Goal: Connect with others: Connect with other users

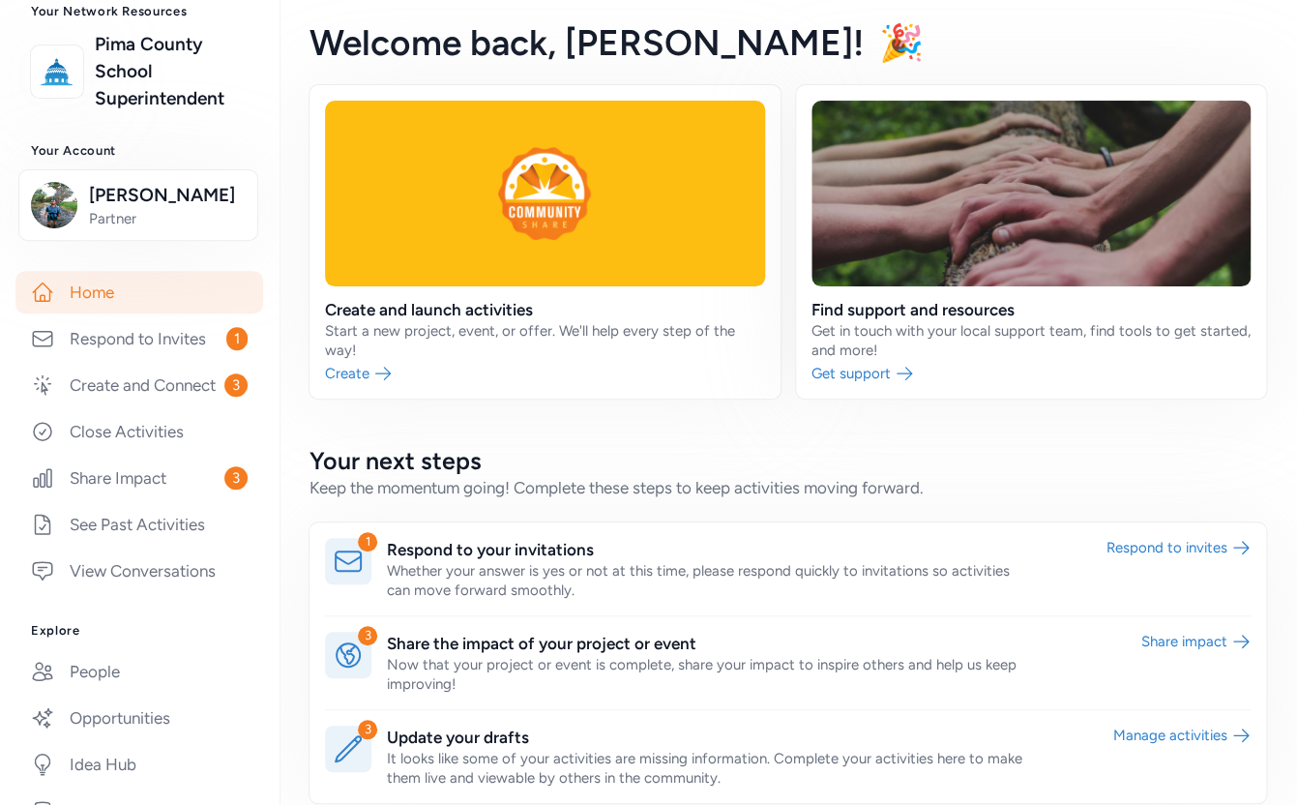
scroll to position [135, 0]
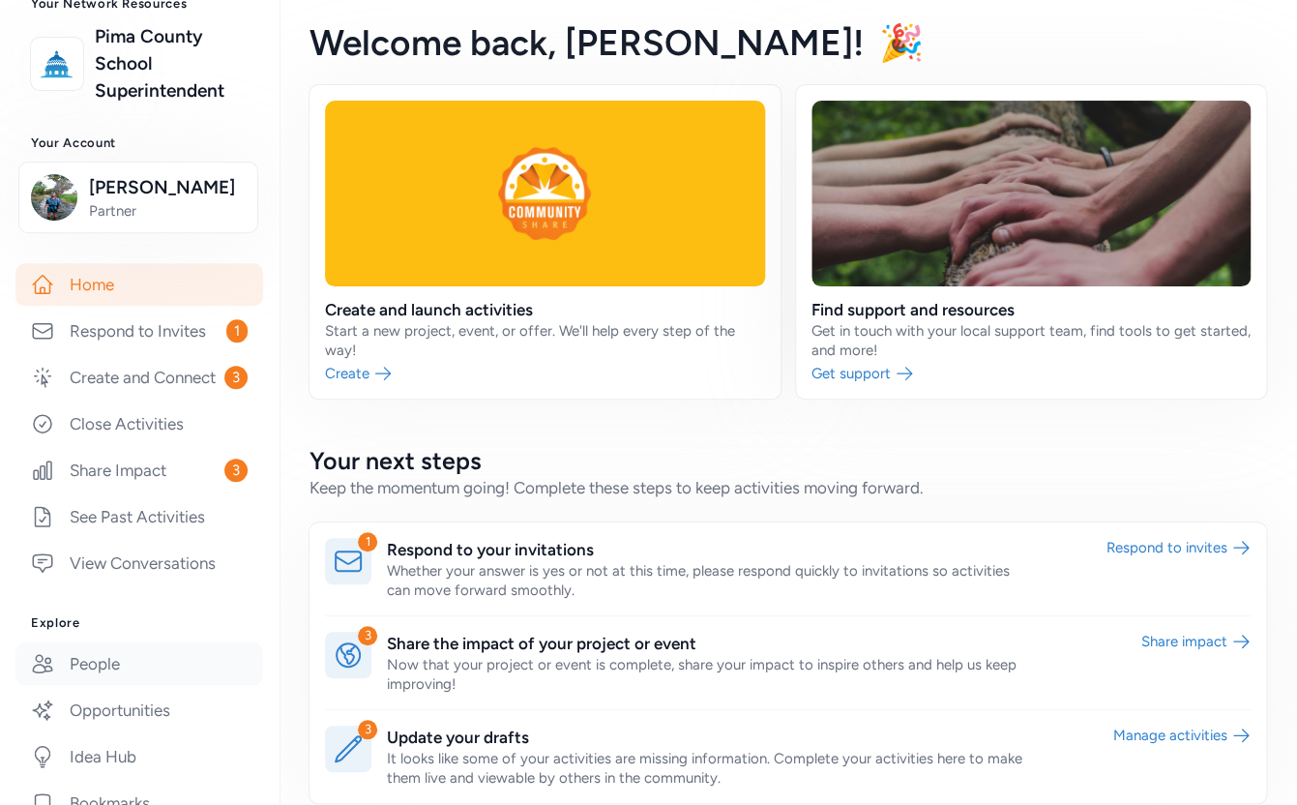
click at [94, 667] on link "People" at bounding box center [139, 663] width 248 height 43
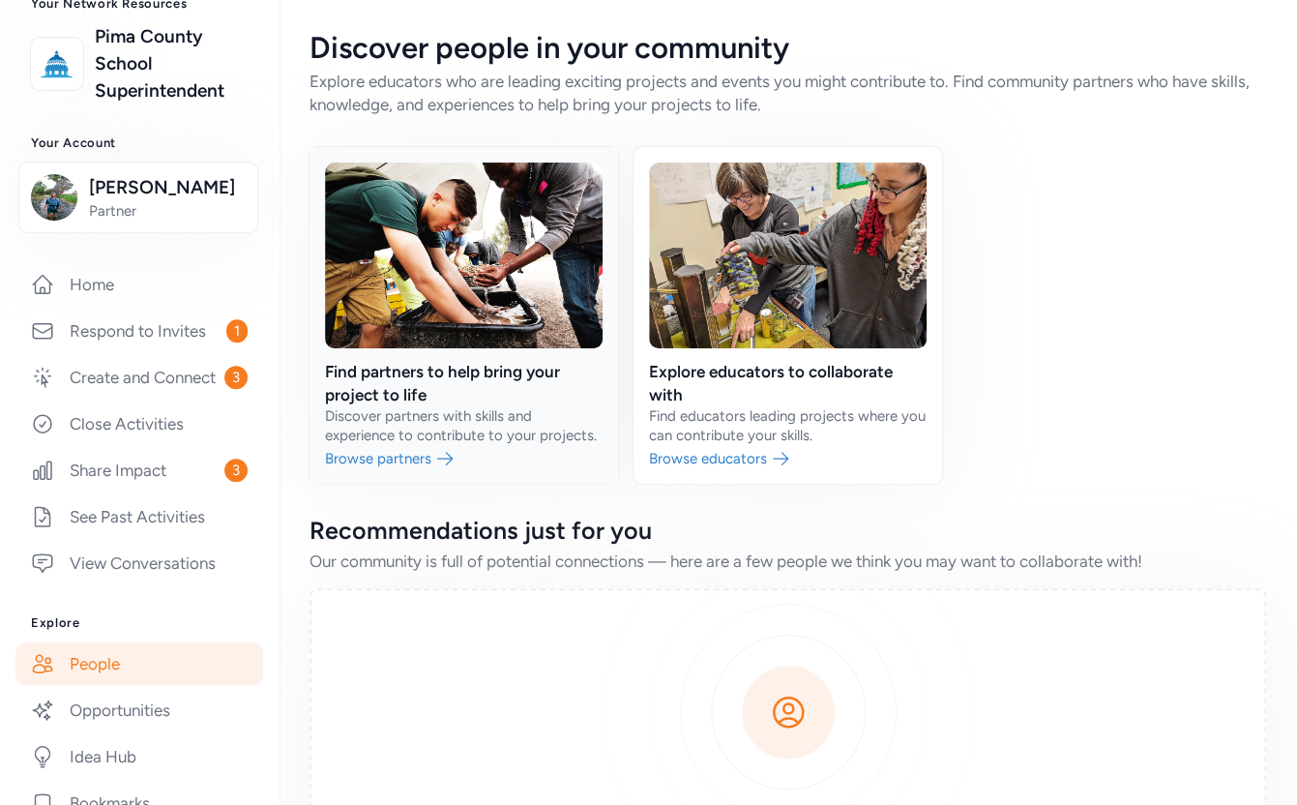
click at [406, 459] on link at bounding box center [464, 315] width 309 height 337
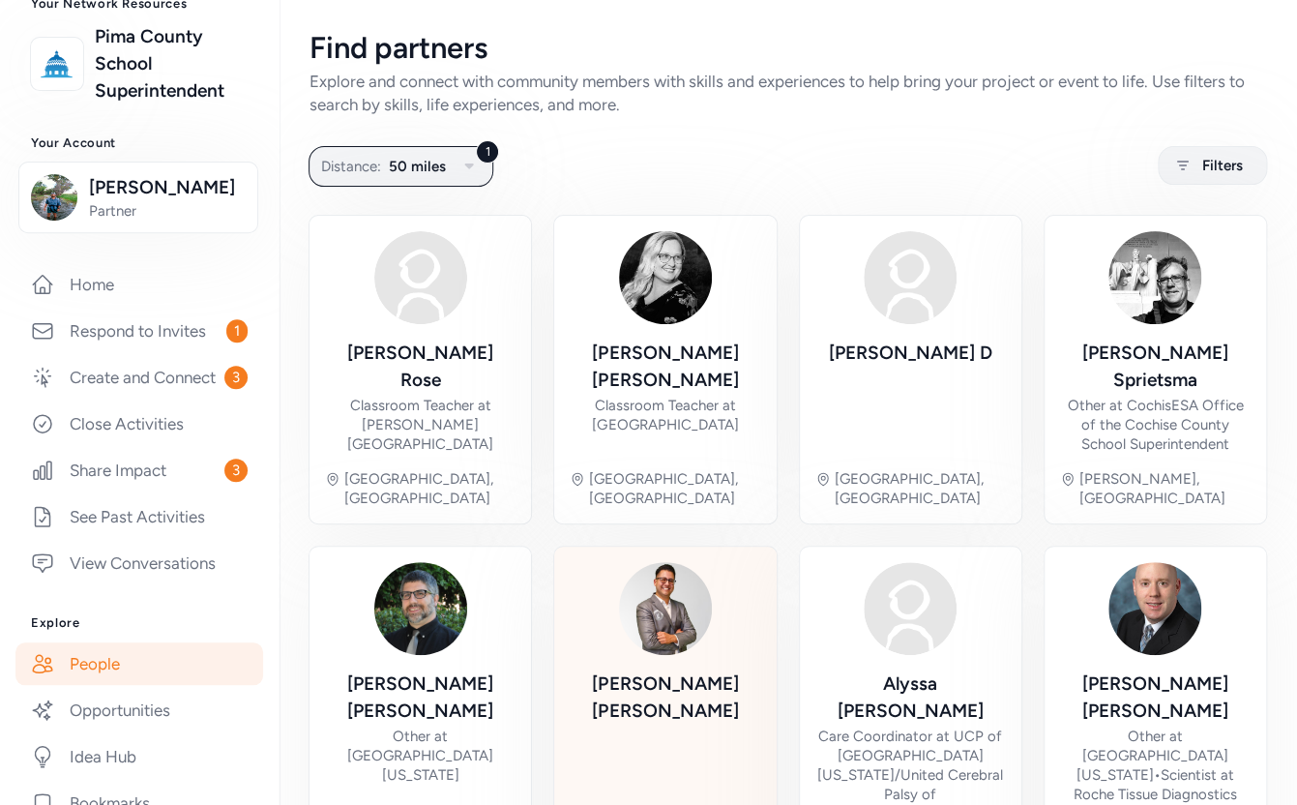
click at [647, 670] on div "[PERSON_NAME]" at bounding box center [665, 697] width 191 height 54
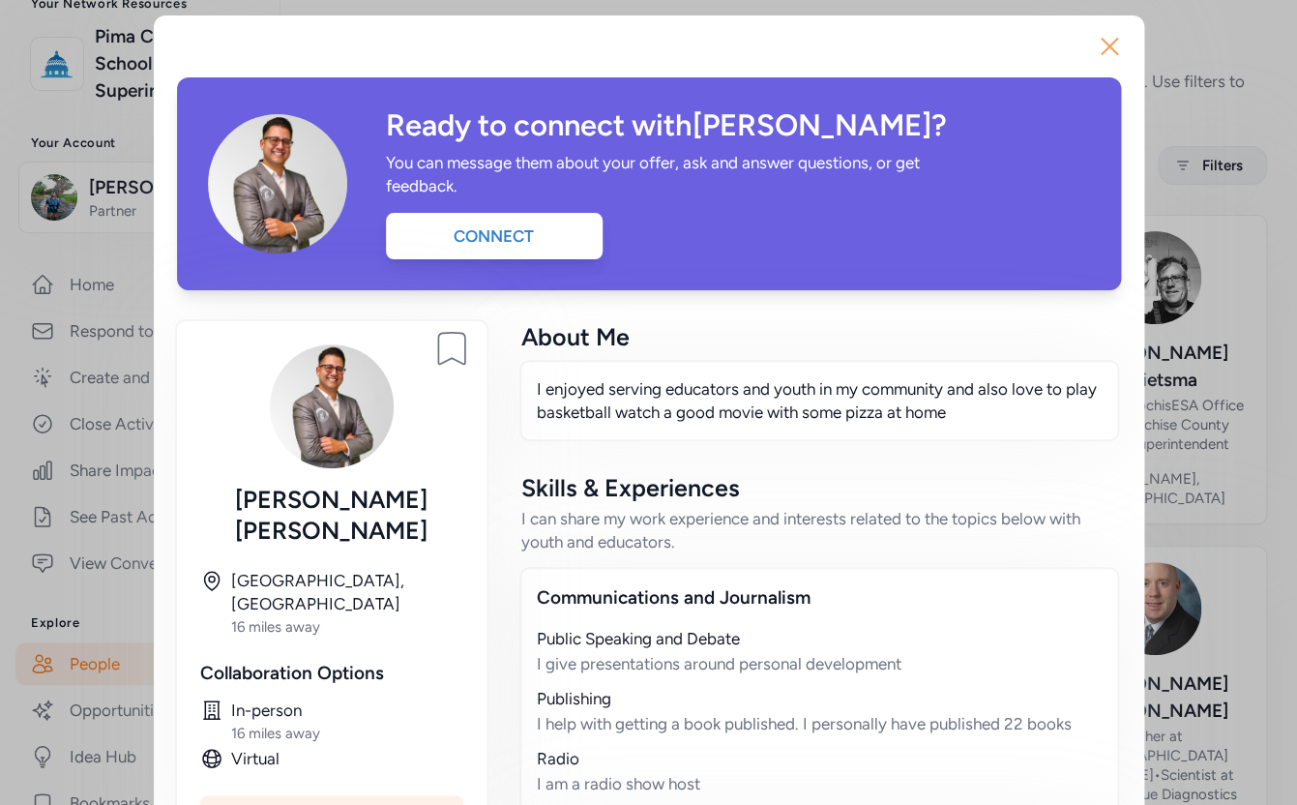
click at [1097, 41] on icon "button" at bounding box center [1109, 46] width 31 height 31
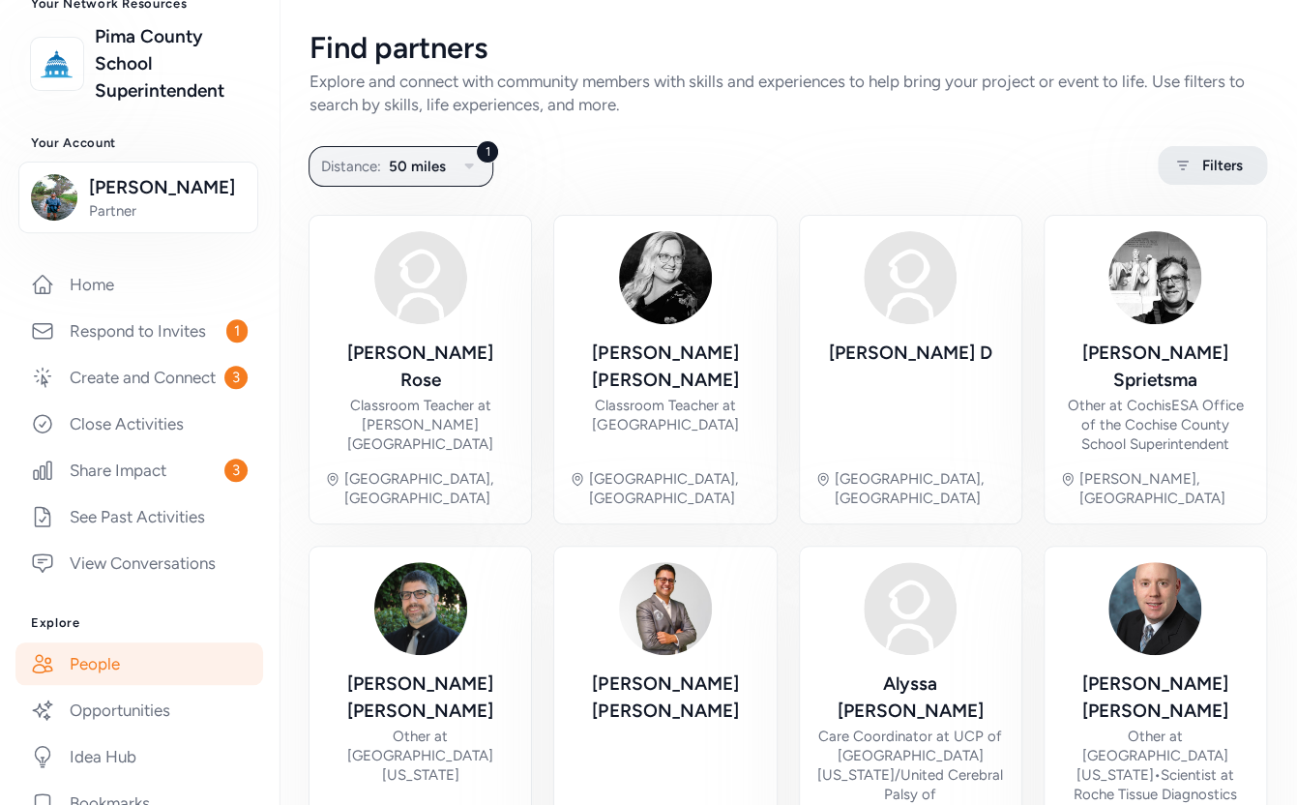
click at [1209, 180] on div "Filters" at bounding box center [1212, 165] width 109 height 39
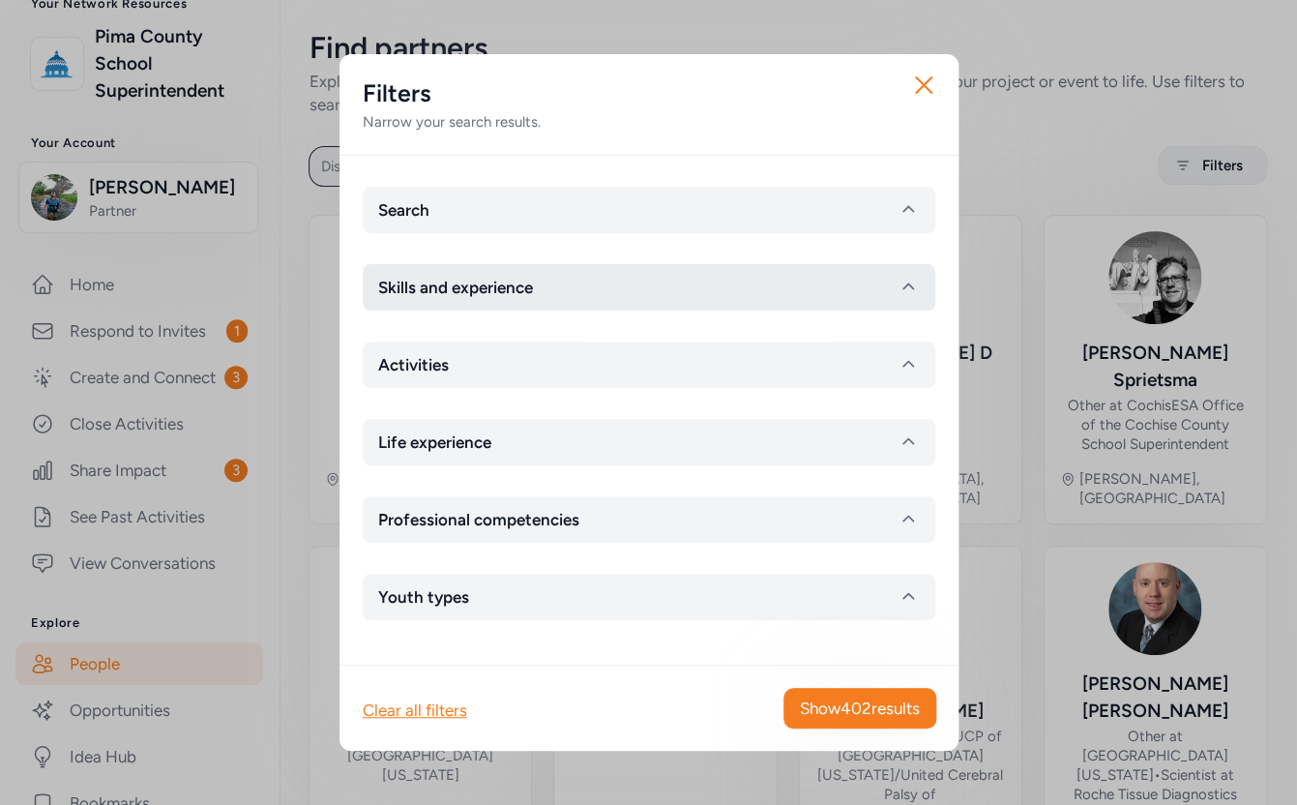
click at [453, 292] on span "Skills and experience" at bounding box center [455, 287] width 155 height 23
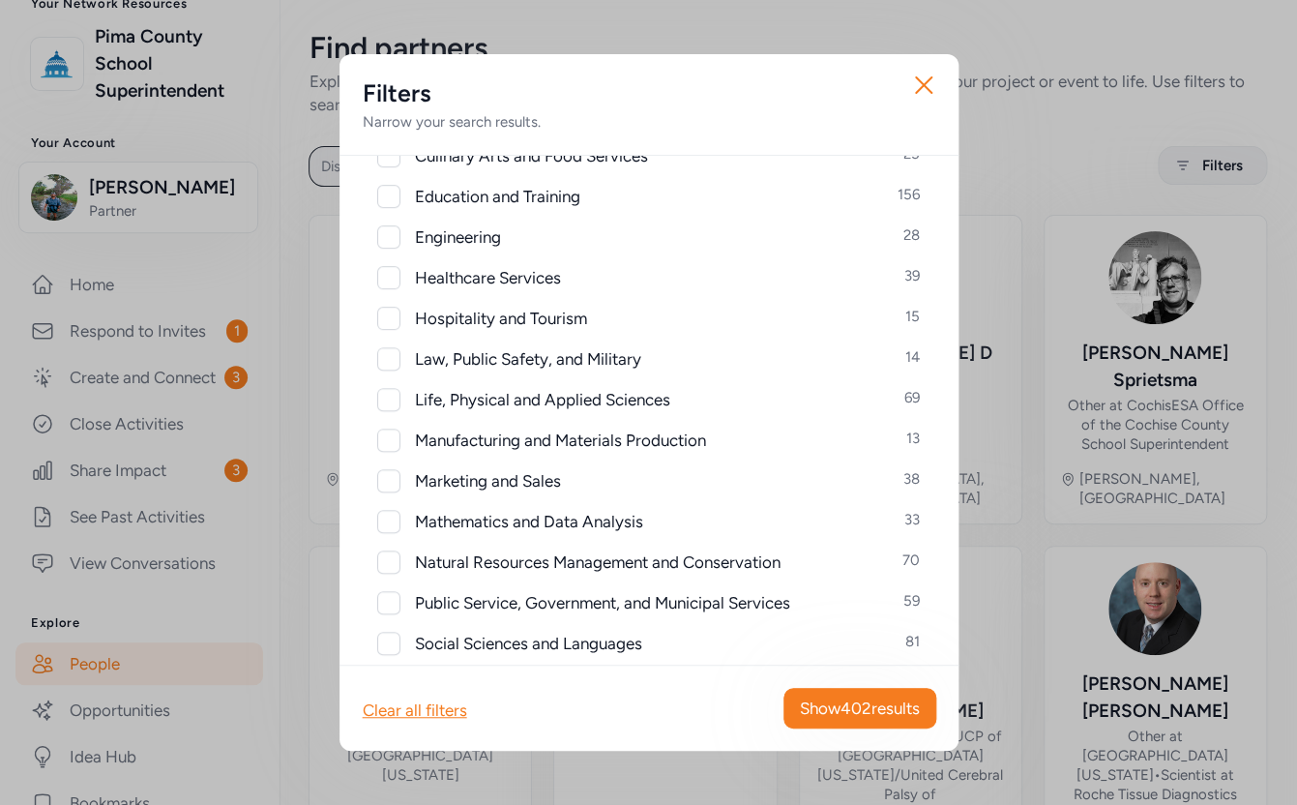
scroll to position [1018, 0]
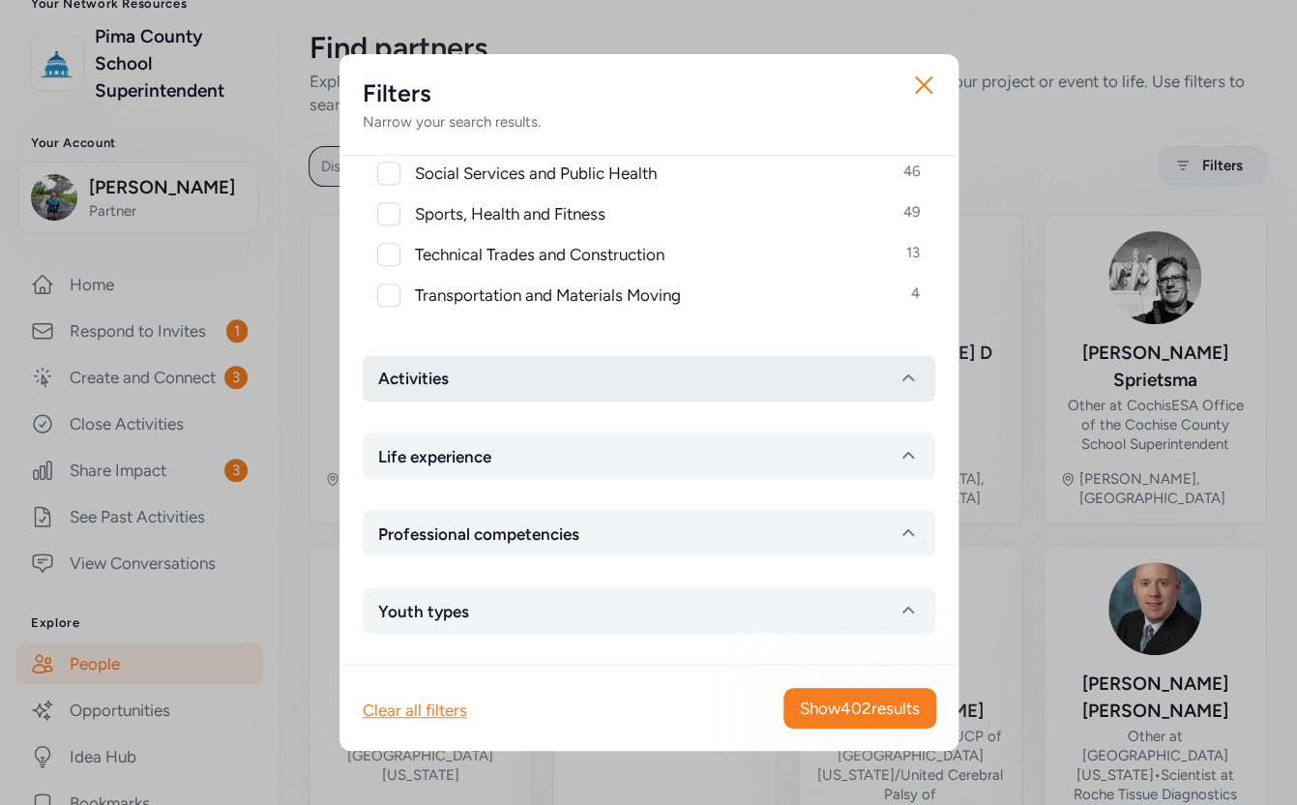
click at [450, 399] on button "Activities" at bounding box center [649, 378] width 573 height 46
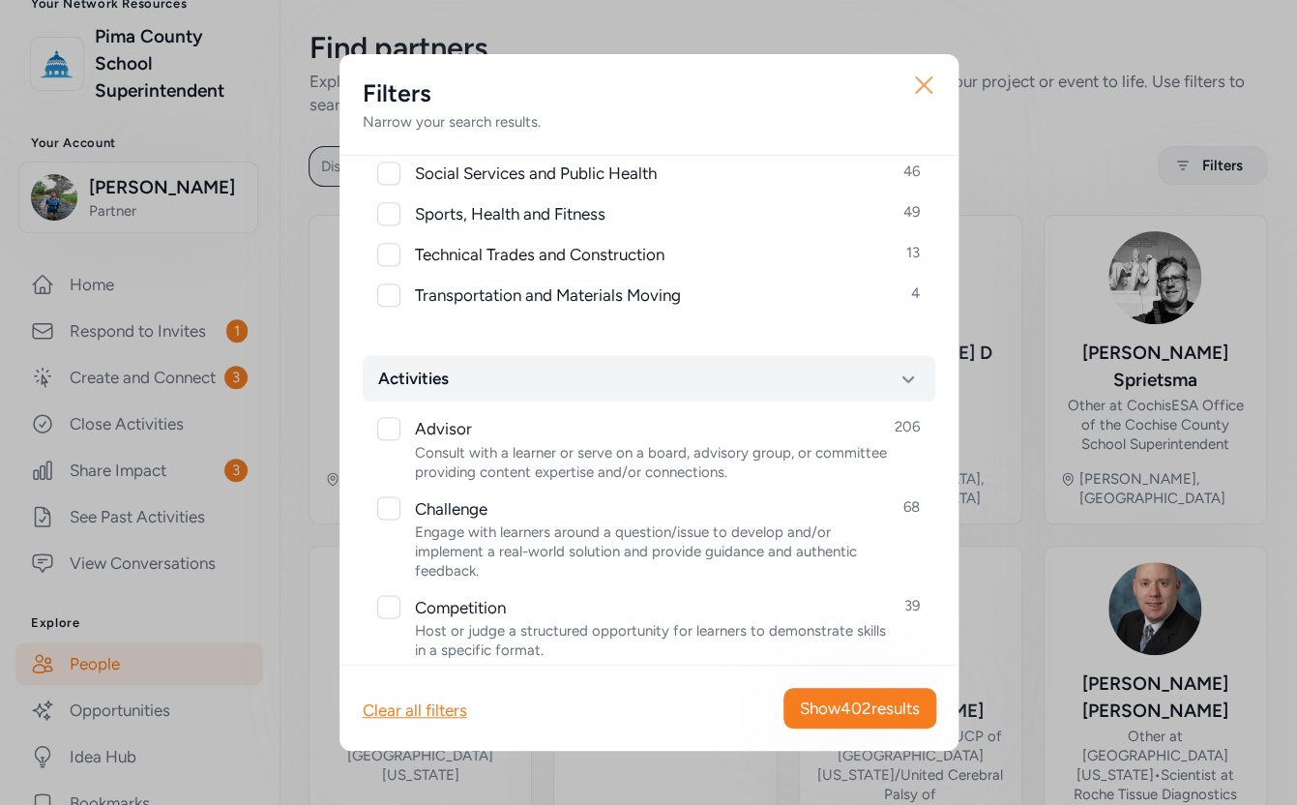
click at [926, 90] on icon "button" at bounding box center [923, 85] width 31 height 31
